Goal: Task Accomplishment & Management: Manage account settings

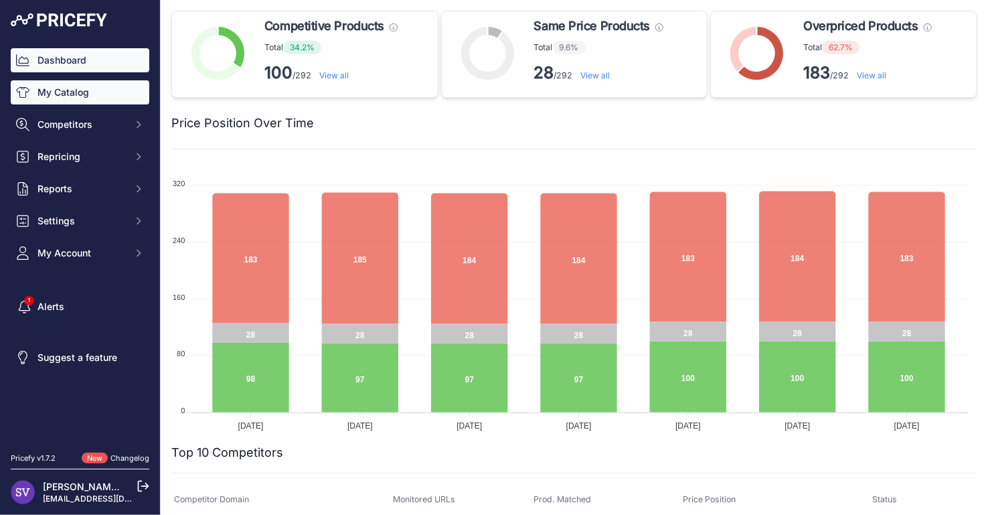
click at [91, 97] on link "My Catalog" at bounding box center [80, 92] width 139 height 24
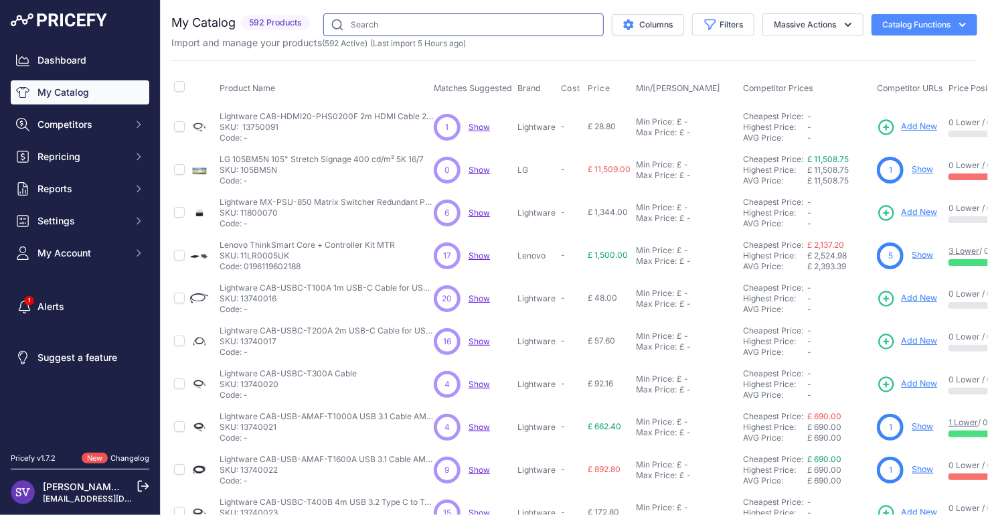
click at [487, 18] on input "text" at bounding box center [463, 24] width 280 height 23
type input "DTEN"
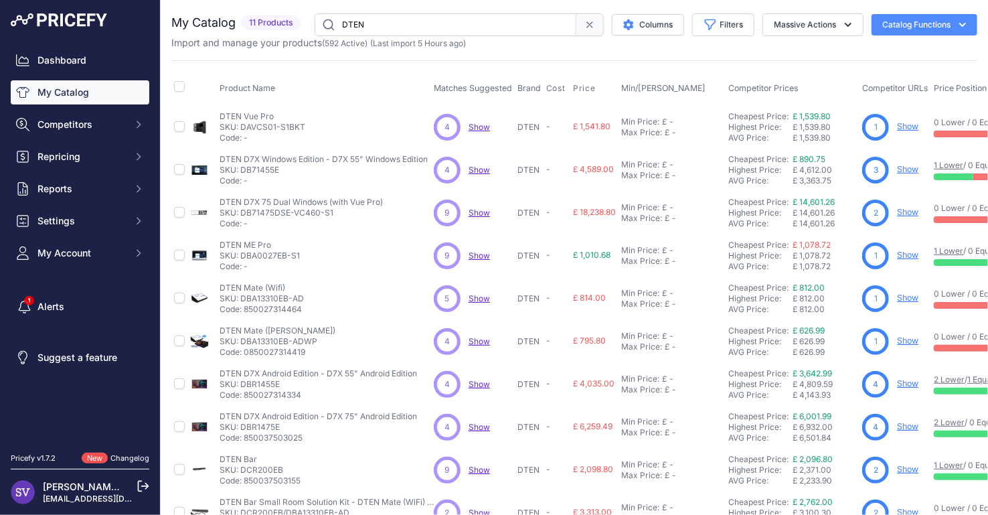
click at [913, 338] on link "Show" at bounding box center [907, 340] width 21 height 10
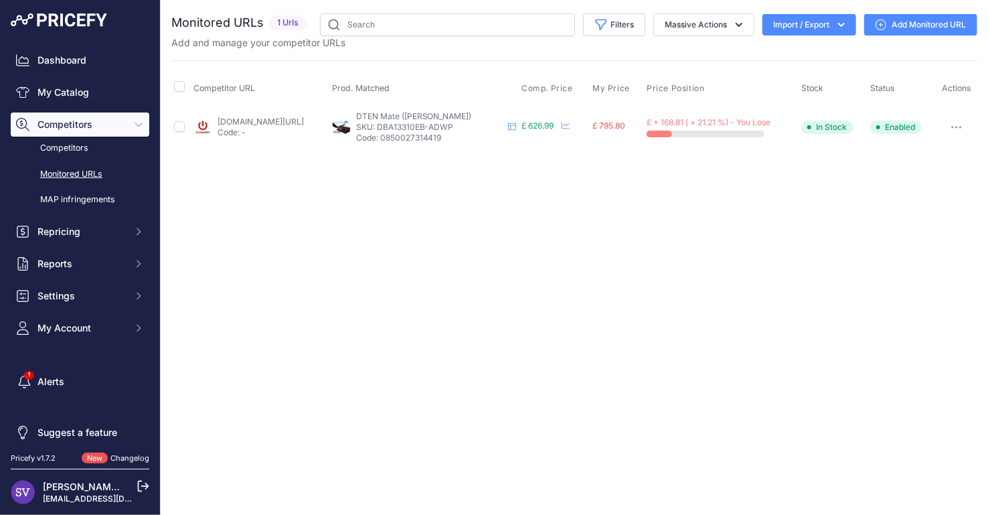
click at [302, 118] on link "onedirect.co.uk/product/dten-mate-poe1?prirule_jdsnikfkfjsd=9332" at bounding box center [260, 121] width 86 height 10
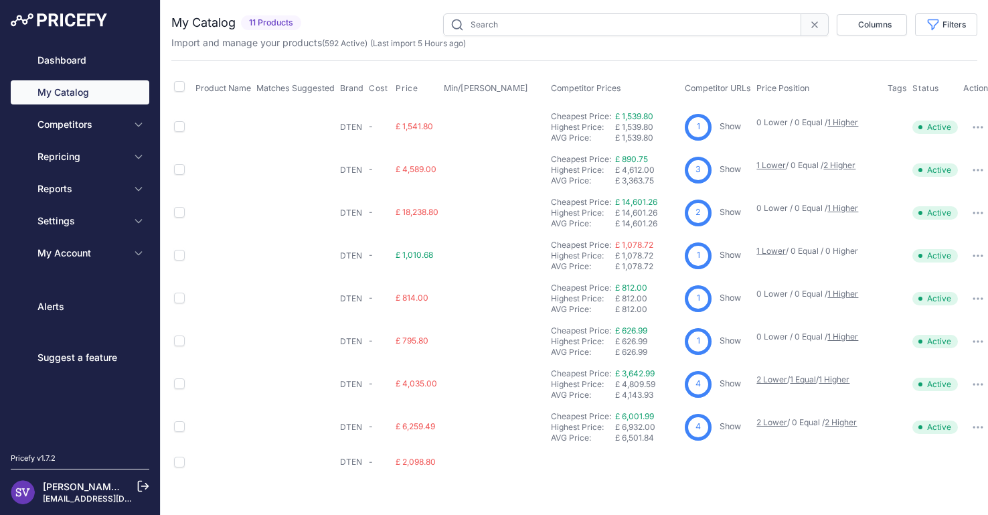
type input "DTEN"
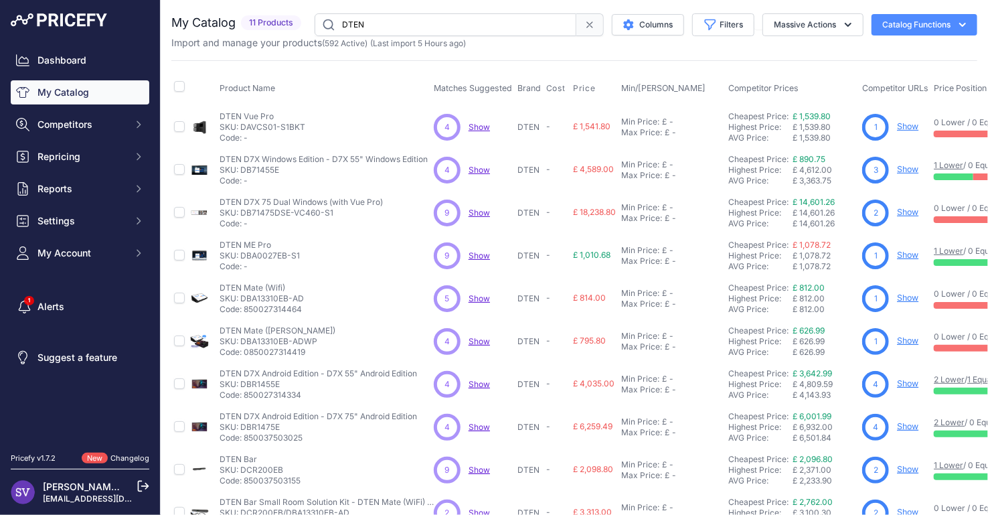
click at [911, 296] on link "Show" at bounding box center [907, 297] width 21 height 10
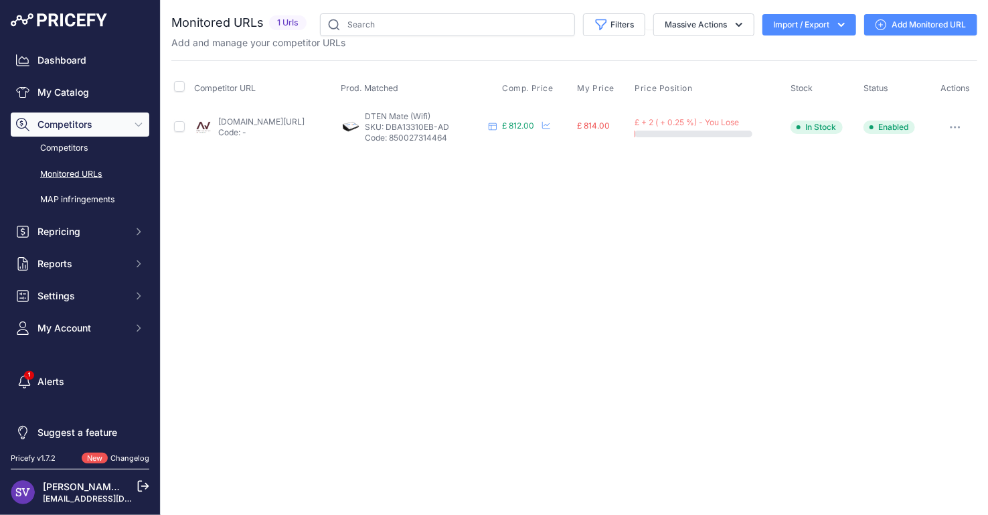
click at [304, 119] on link "[DOMAIN_NAME][URL]" at bounding box center [261, 121] width 86 height 10
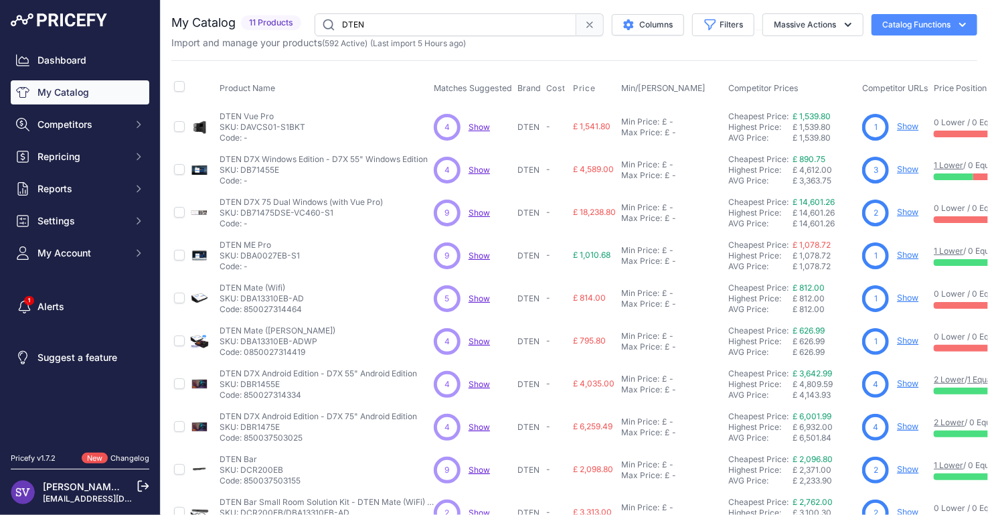
click at [913, 254] on link "Show" at bounding box center [907, 255] width 21 height 10
click at [905, 171] on link "Show" at bounding box center [907, 169] width 21 height 10
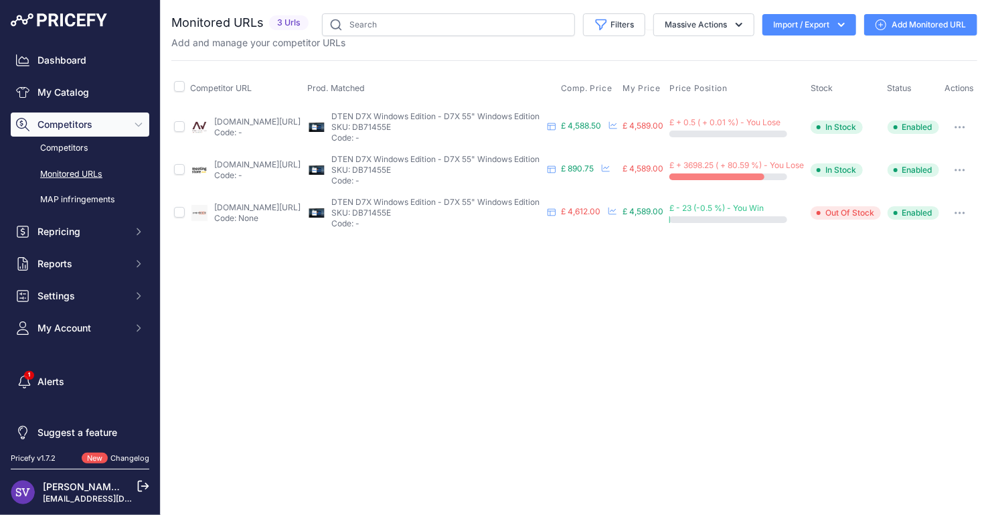
click at [280, 120] on link "[DOMAIN_NAME][URL]" at bounding box center [257, 121] width 86 height 10
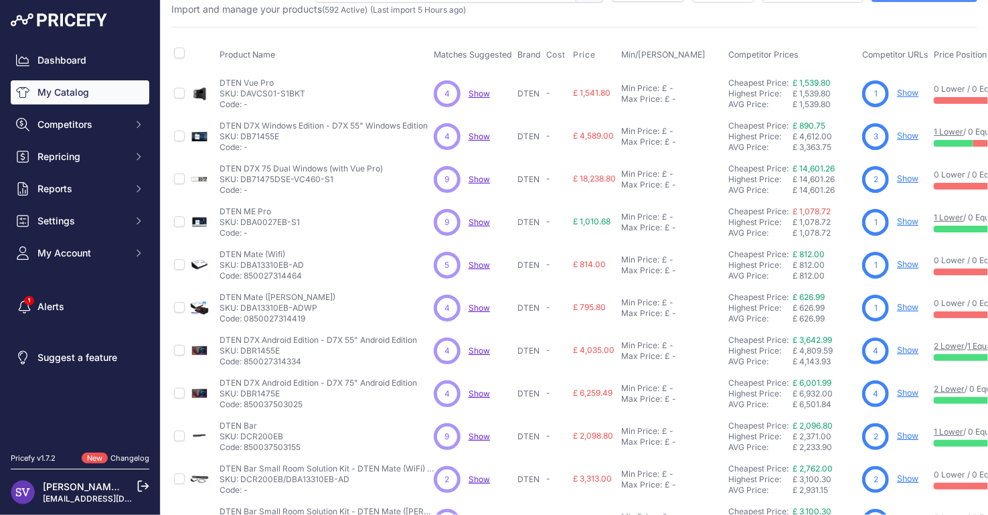
scroll to position [84, 0]
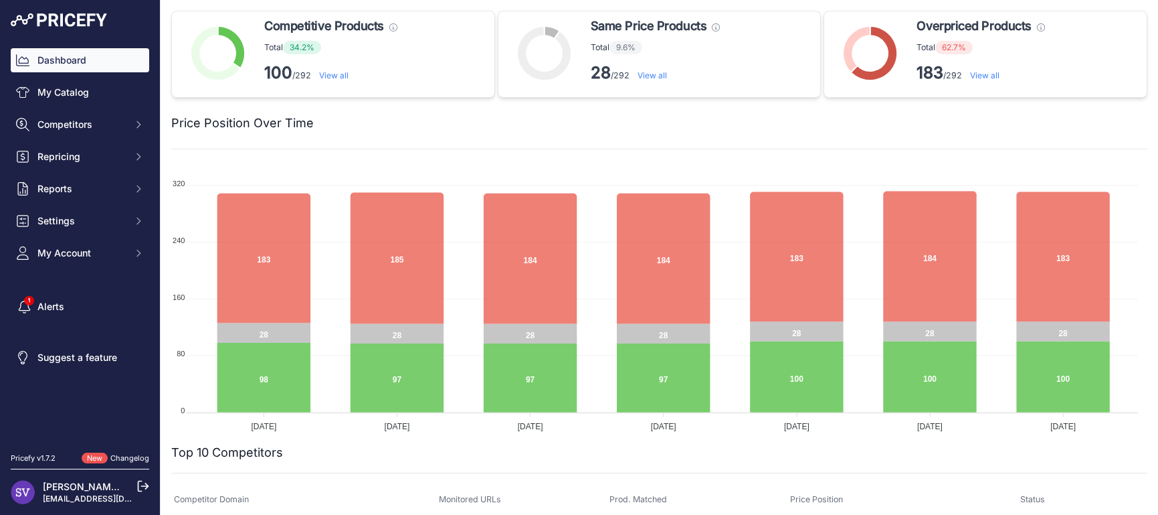
click at [116, 108] on div "Dashboard My Catalog Competitors Competitors Monitored URLs MAP infringements R…" at bounding box center [80, 156] width 139 height 217
click at [116, 101] on link "My Catalog" at bounding box center [80, 92] width 139 height 24
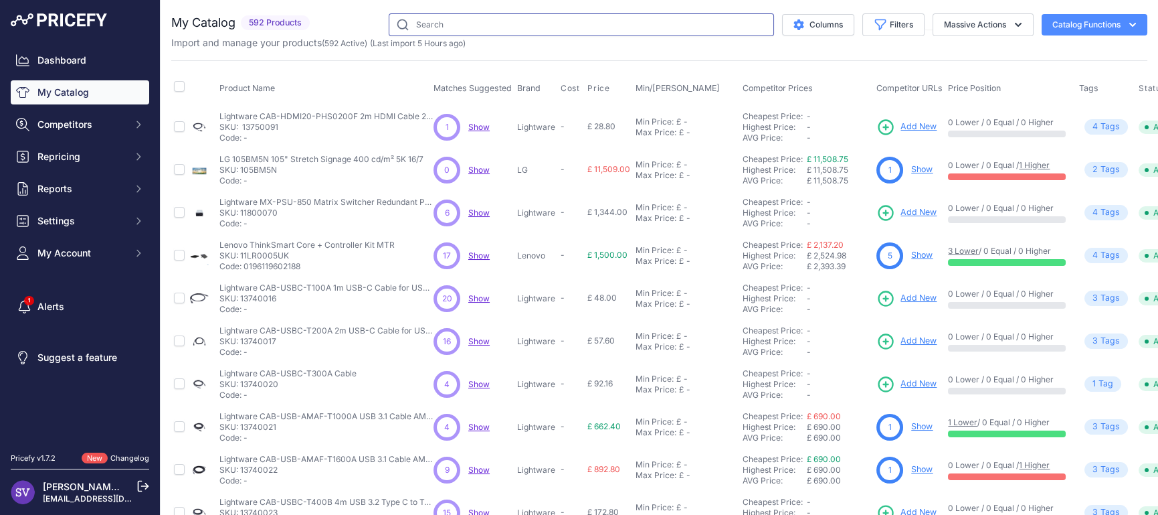
click at [527, 29] on input "text" at bounding box center [581, 24] width 385 height 23
type input "DTEN"
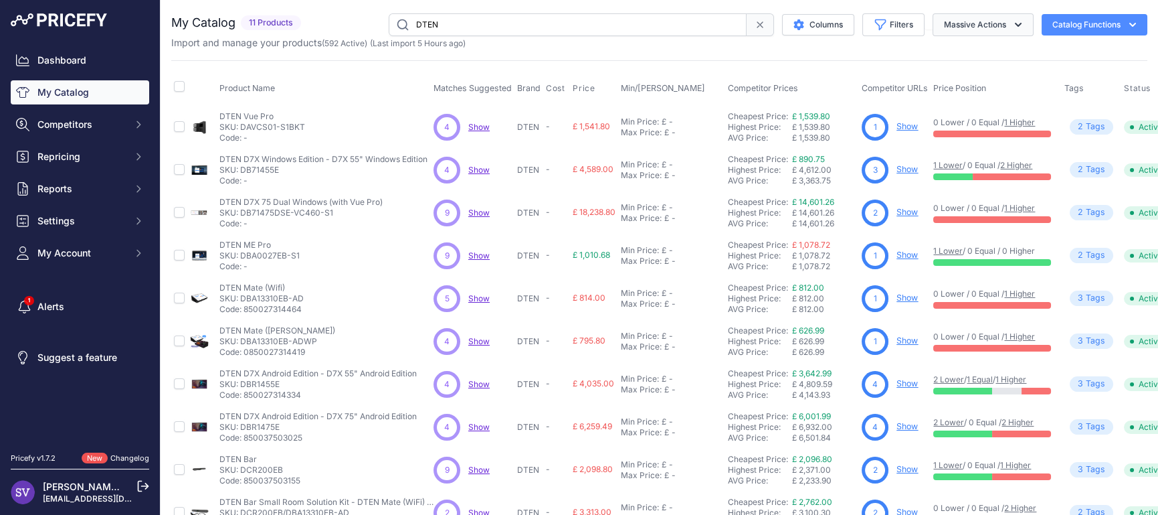
click at [948, 32] on button "Massive Actions" at bounding box center [983, 24] width 101 height 23
click at [1077, 31] on button "Catalog Functions" at bounding box center [1095, 24] width 106 height 21
click at [195, 92] on th at bounding box center [201, 88] width 29 height 33
click at [182, 84] on input "checkbox" at bounding box center [179, 86] width 11 height 11
checkbox input "true"
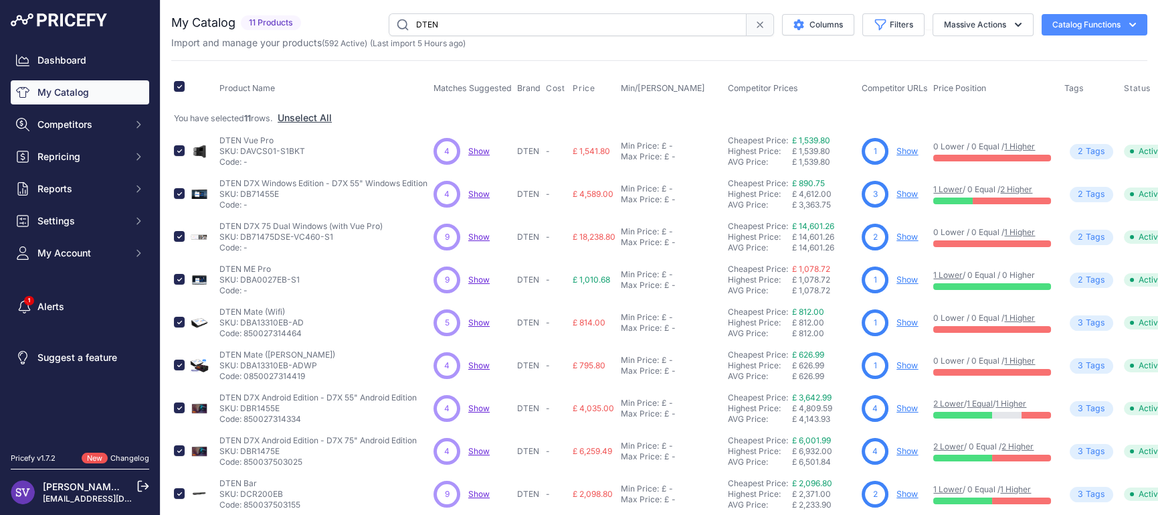
click at [1094, 32] on button "Catalog Functions" at bounding box center [1095, 24] width 106 height 21
click at [1038, 78] on div "Export" at bounding box center [1071, 77] width 150 height 24
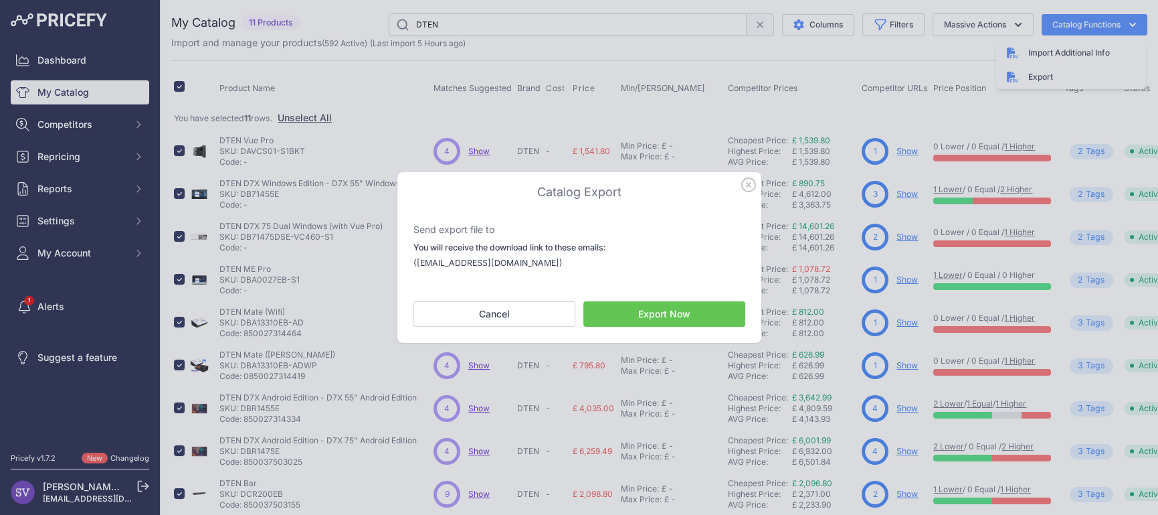
click at [620, 313] on button "Export Now" at bounding box center [665, 313] width 162 height 25
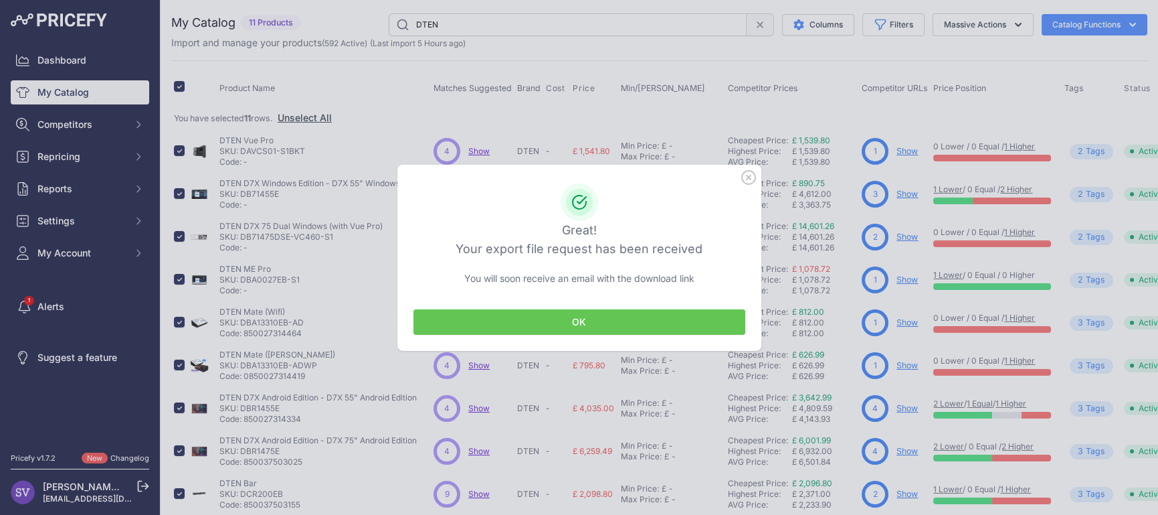
click at [480, 314] on button "OK" at bounding box center [580, 321] width 332 height 25
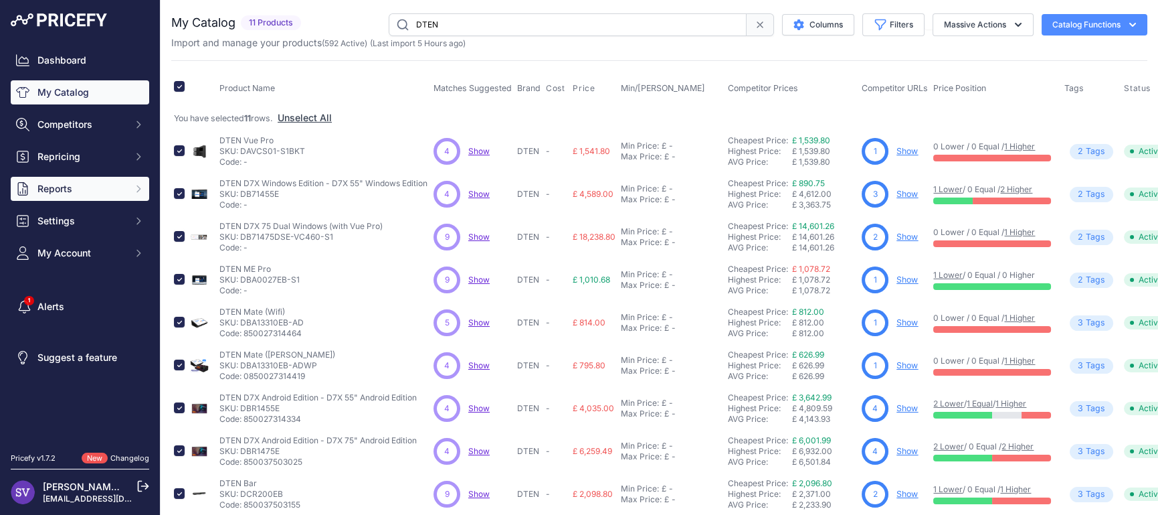
click at [80, 183] on span "Reports" at bounding box center [81, 188] width 88 height 13
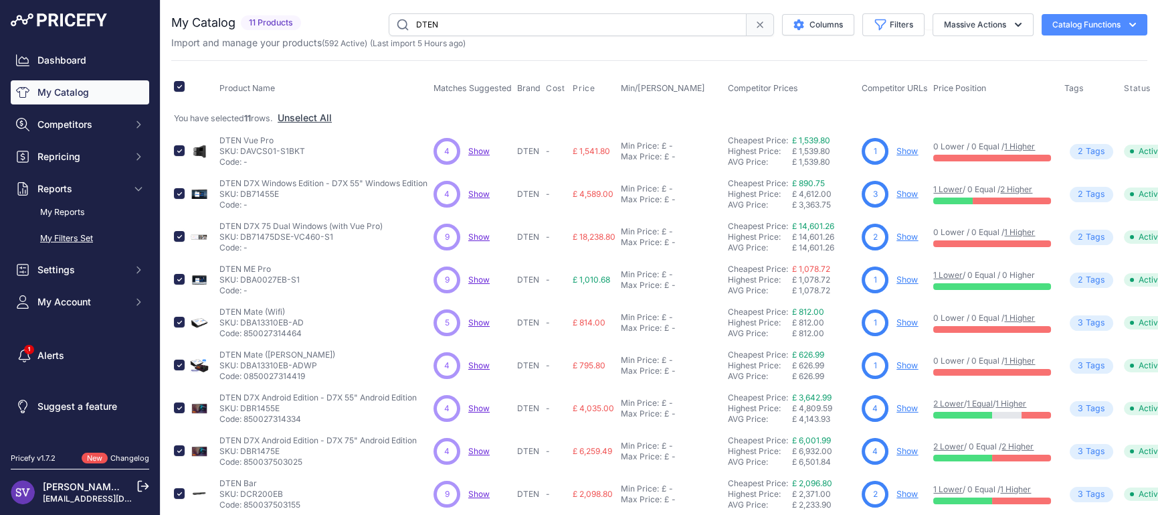
click at [86, 235] on link "My Filters Set" at bounding box center [80, 238] width 139 height 23
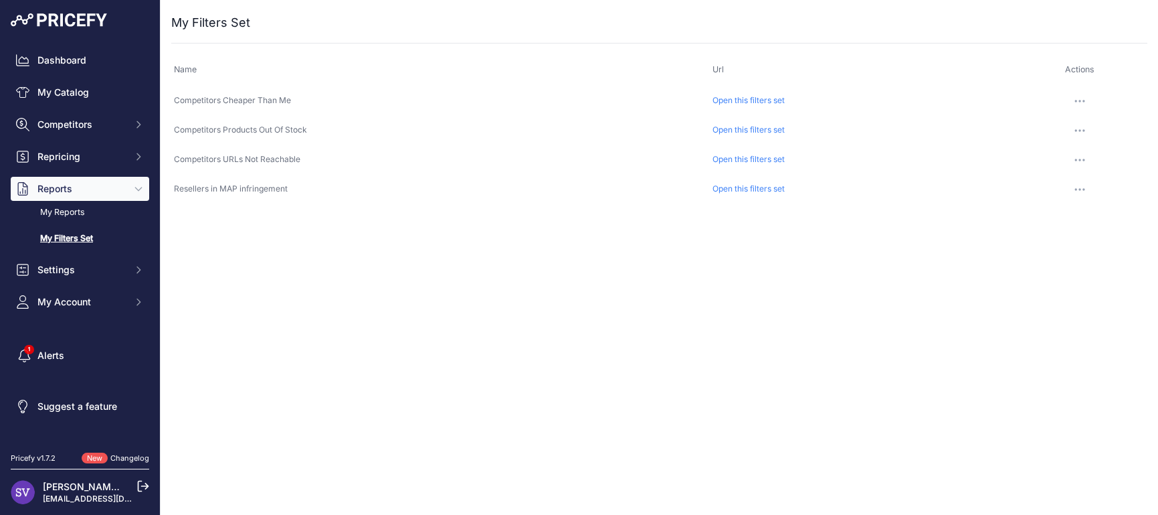
click at [748, 99] on link "Open this filters set" at bounding box center [749, 100] width 72 height 10
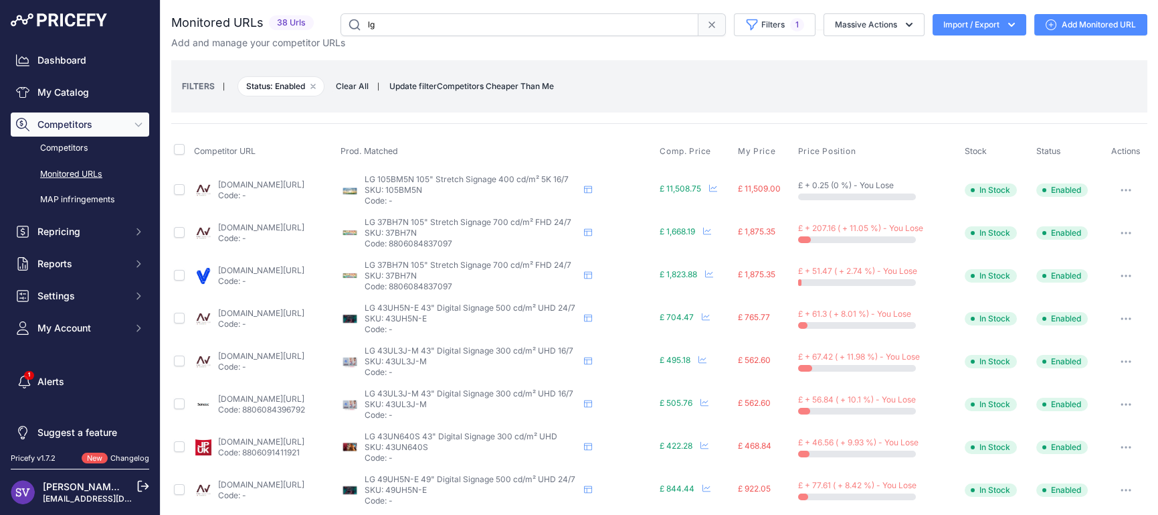
drag, startPoint x: 381, startPoint y: 25, endPoint x: 262, endPoint y: 25, distance: 118.4
click at [263, 25] on div "Monitored URLs 38 Urls lg" at bounding box center [659, 24] width 976 height 23
type input "dten"
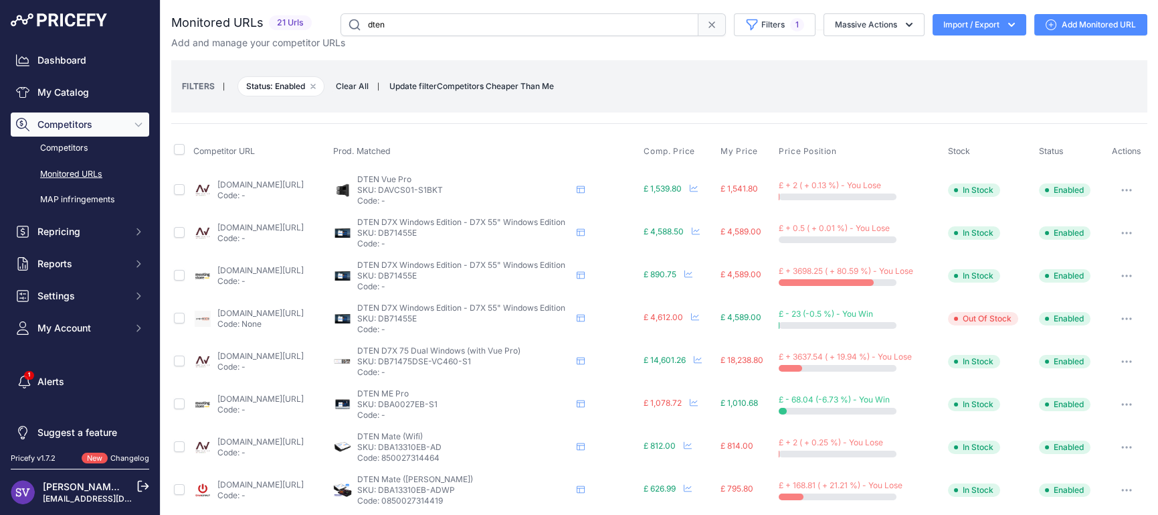
click at [966, 29] on button "Import / Export" at bounding box center [980, 24] width 94 height 21
click at [946, 74] on div "Export" at bounding box center [978, 77] width 107 height 24
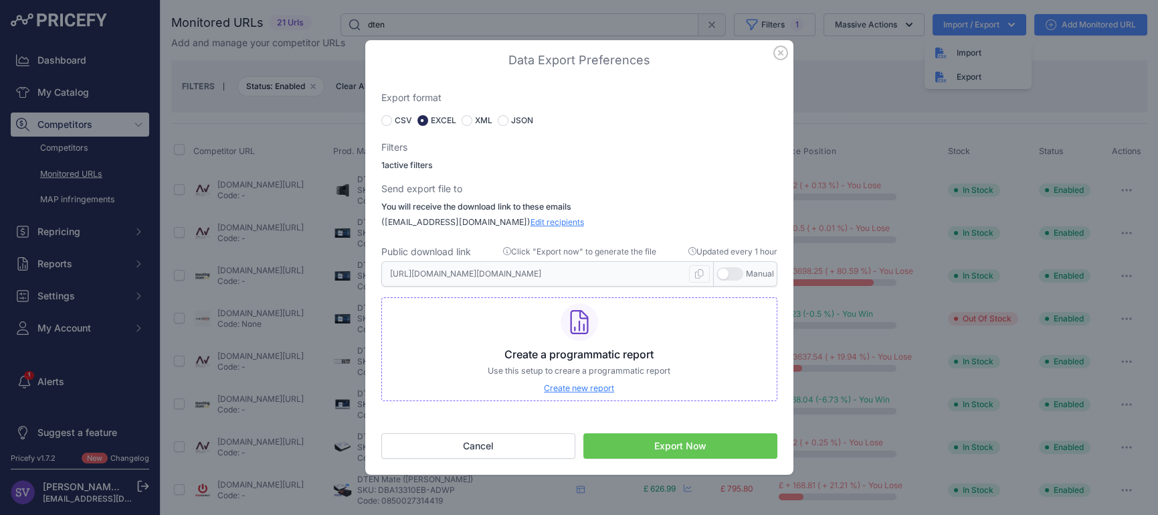
click at [780, 54] on icon "button" at bounding box center [780, 52] width 13 height 13
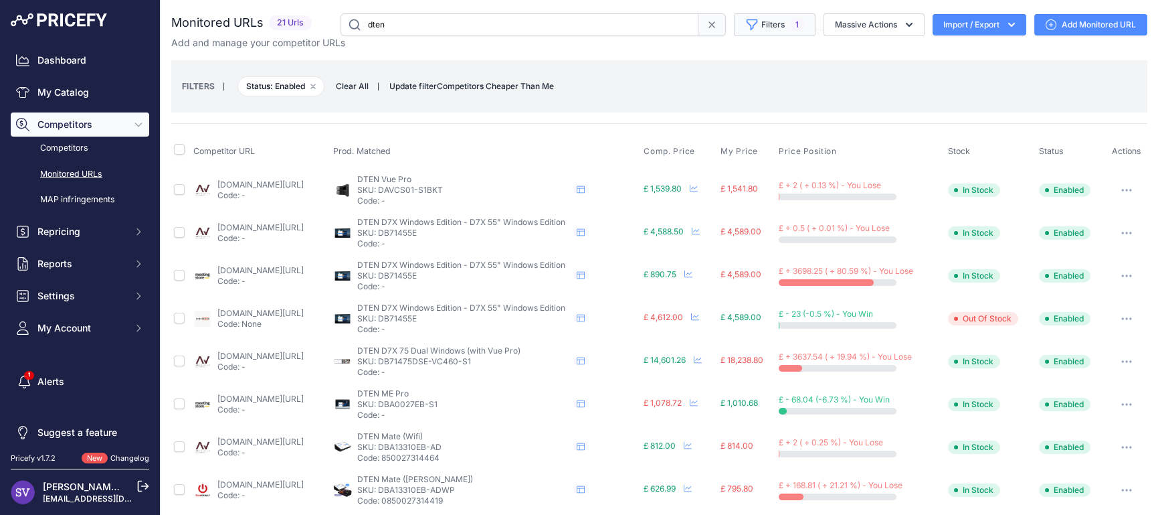
click at [780, 29] on button "Filters 1" at bounding box center [775, 24] width 82 height 23
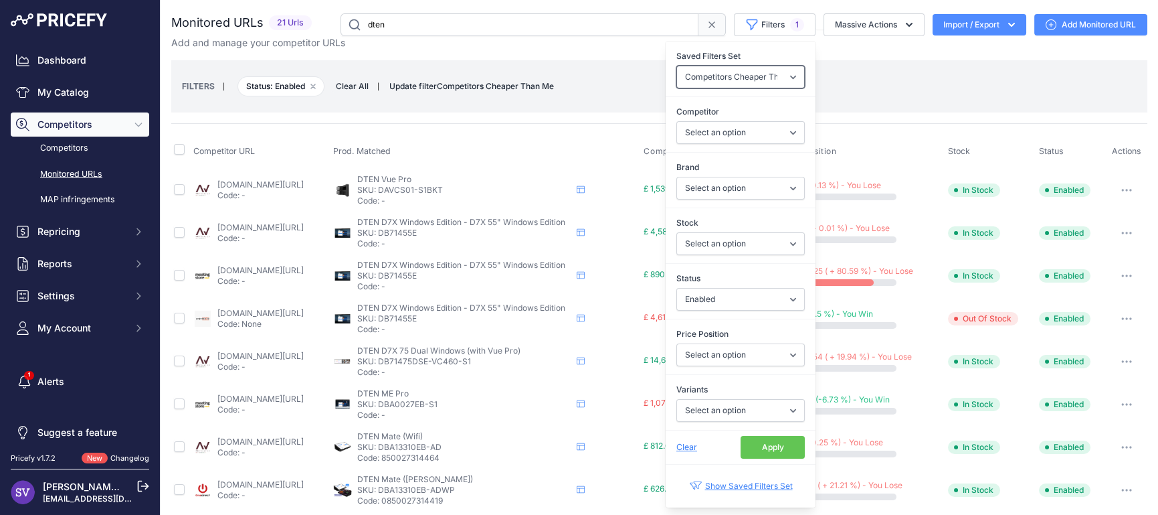
click at [701, 80] on select "None Competitors Cheaper Than Me Competitors Products Out Of Stock Competitors …" at bounding box center [741, 77] width 128 height 23
select select "null"
click at [677, 66] on select "None Competitors Cheaper Than Me Competitors Products Out Of Stock Competitors …" at bounding box center [741, 77] width 128 height 23
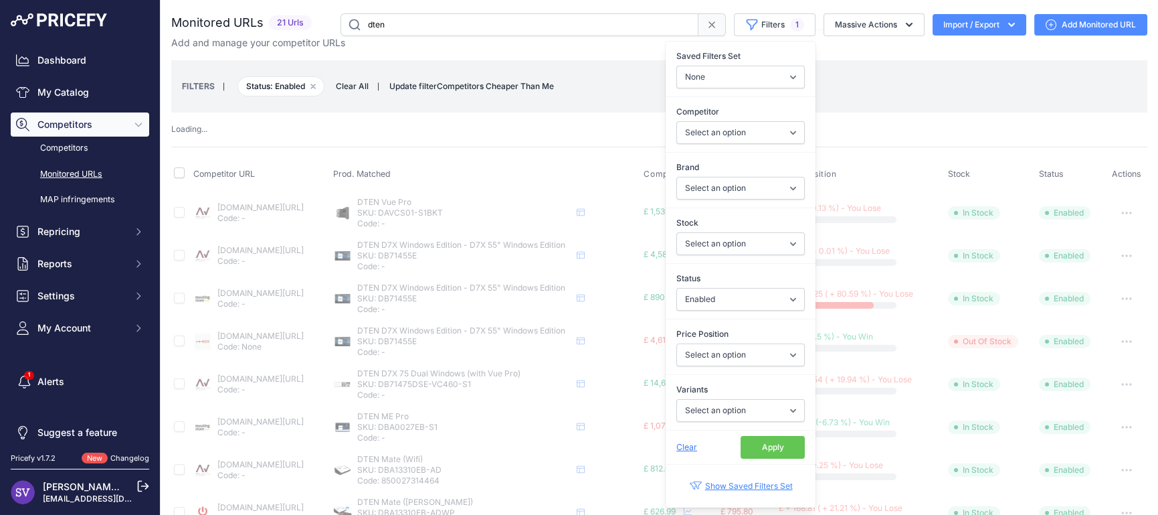
click at [744, 440] on button "Apply" at bounding box center [773, 447] width 64 height 23
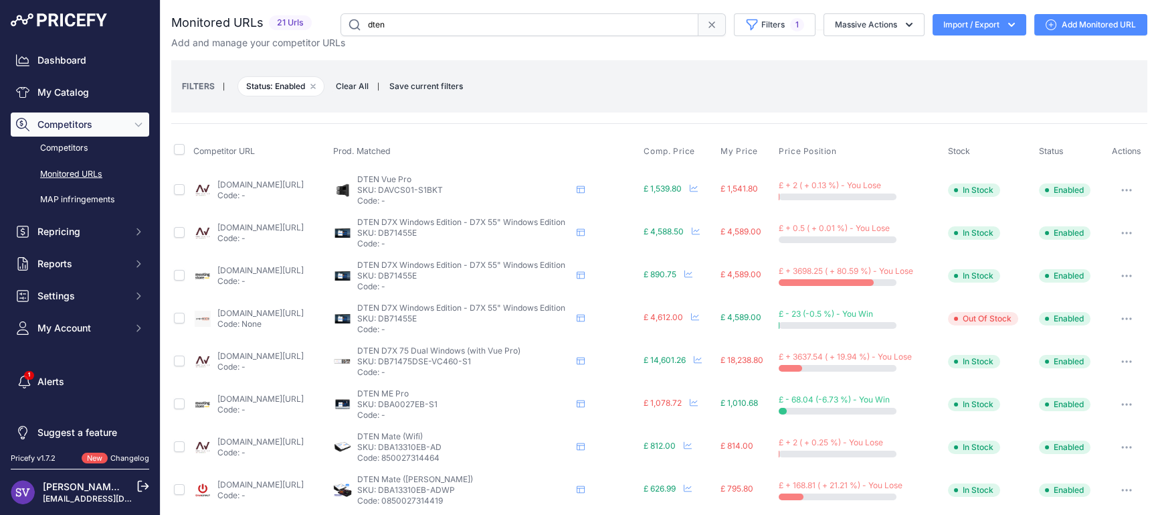
click at [944, 25] on button "Import / Export" at bounding box center [980, 24] width 94 height 21
click at [935, 79] on icon at bounding box center [940, 77] width 11 height 11
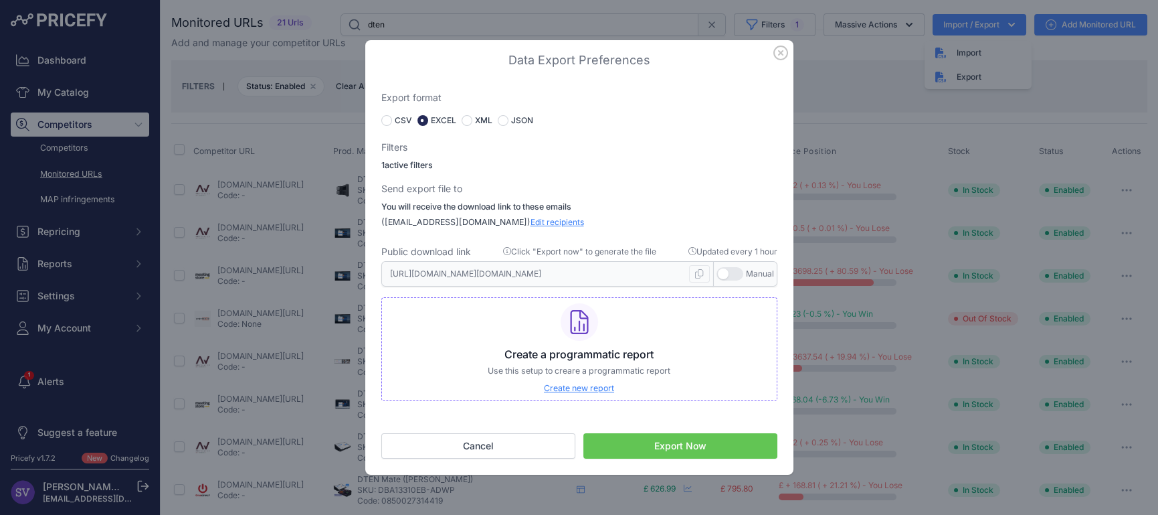
click at [697, 449] on button "Export Now" at bounding box center [681, 445] width 194 height 25
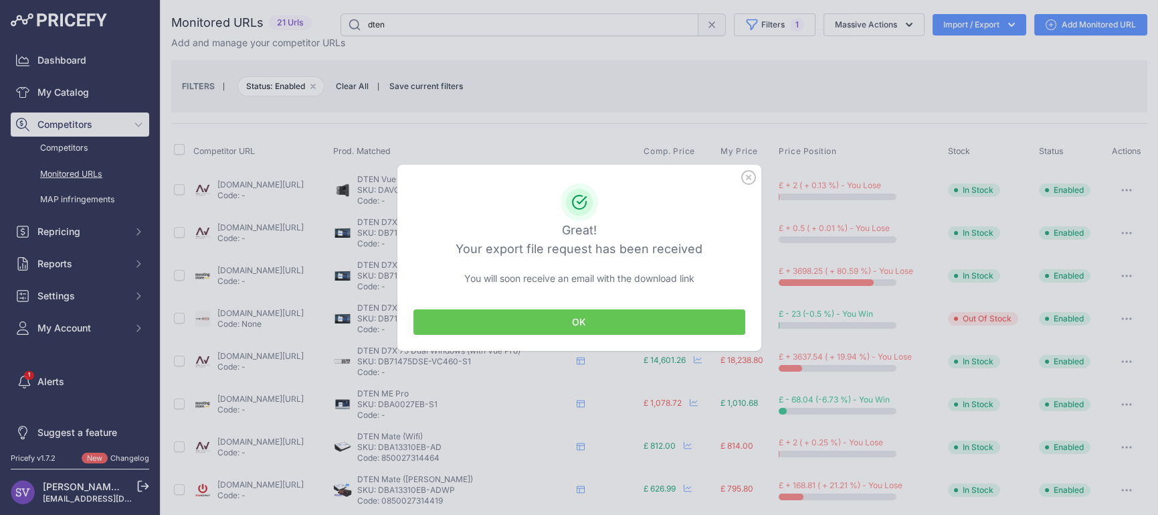
click at [590, 315] on button "OK" at bounding box center [580, 321] width 332 height 25
